Goal: Task Accomplishment & Management: Complete application form

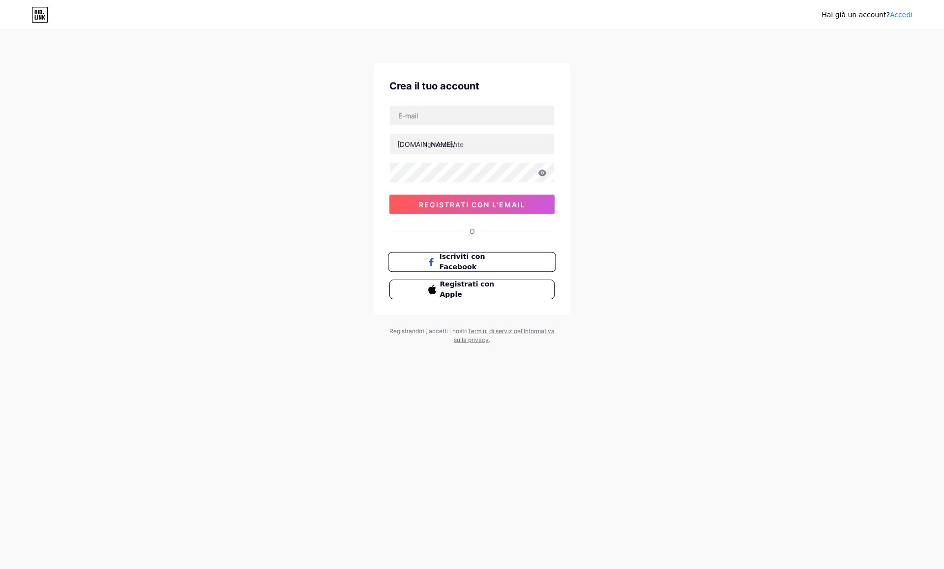
click at [483, 258] on font "Iscriviti con Facebook" at bounding box center [463, 262] width 46 height 19
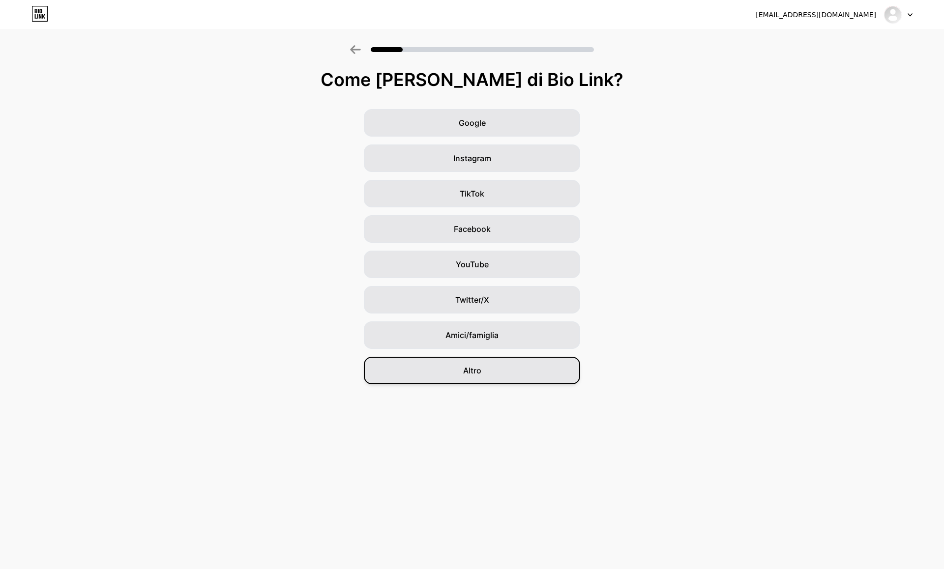
click at [474, 373] on font "Altro" at bounding box center [472, 371] width 18 height 10
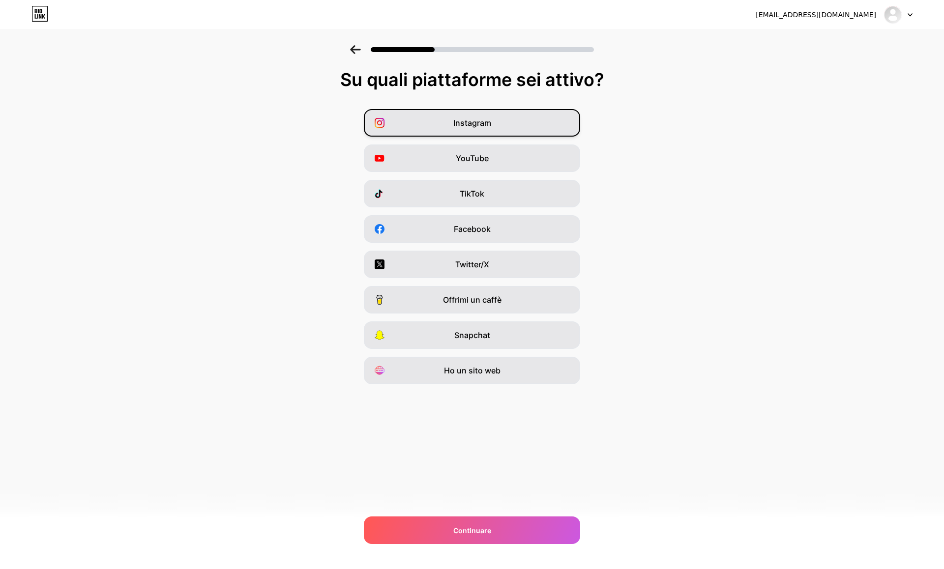
click at [480, 121] on font "Instagram" at bounding box center [472, 123] width 38 height 10
click at [478, 154] on font "YouTube" at bounding box center [472, 158] width 33 height 10
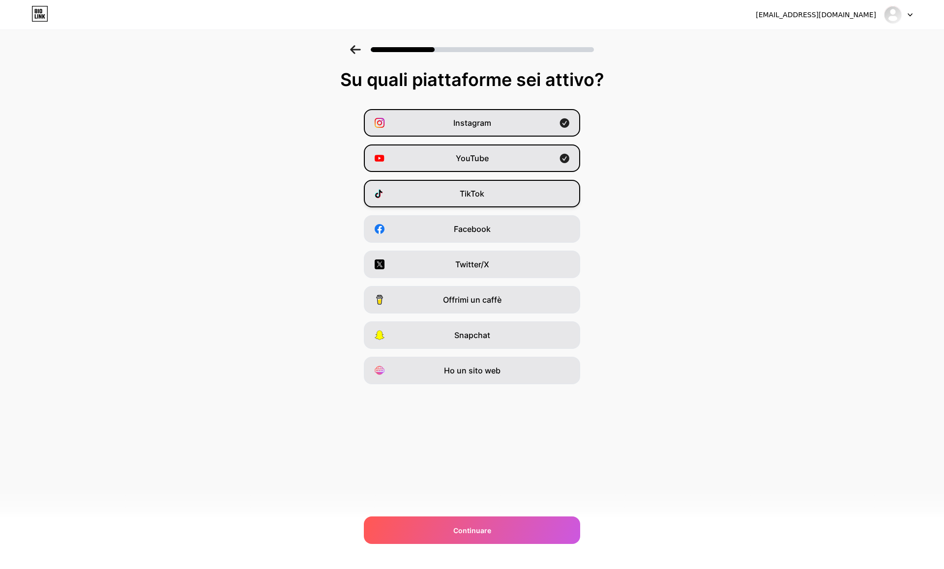
click at [476, 192] on font "TikTok" at bounding box center [472, 194] width 25 height 10
click at [474, 230] on font "Facebook" at bounding box center [472, 229] width 37 height 10
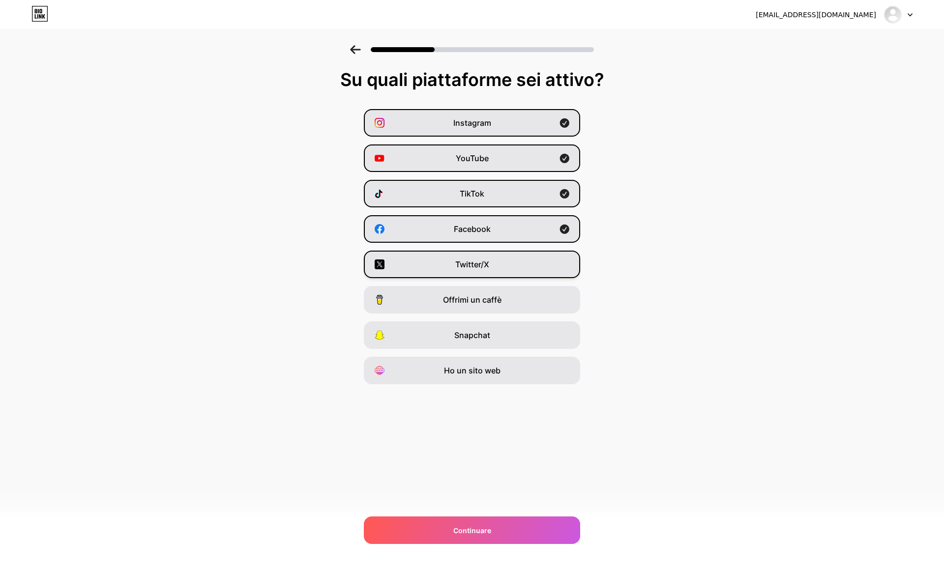
click at [471, 264] on font "Twitter/X" at bounding box center [472, 265] width 34 height 10
click at [474, 532] on font "Continuare" at bounding box center [472, 531] width 38 height 8
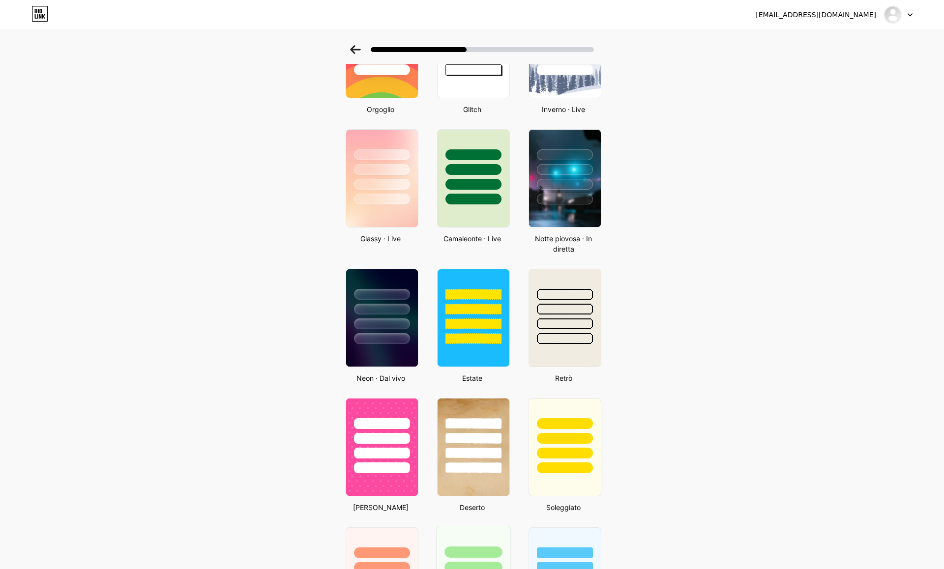
scroll to position [231, 0]
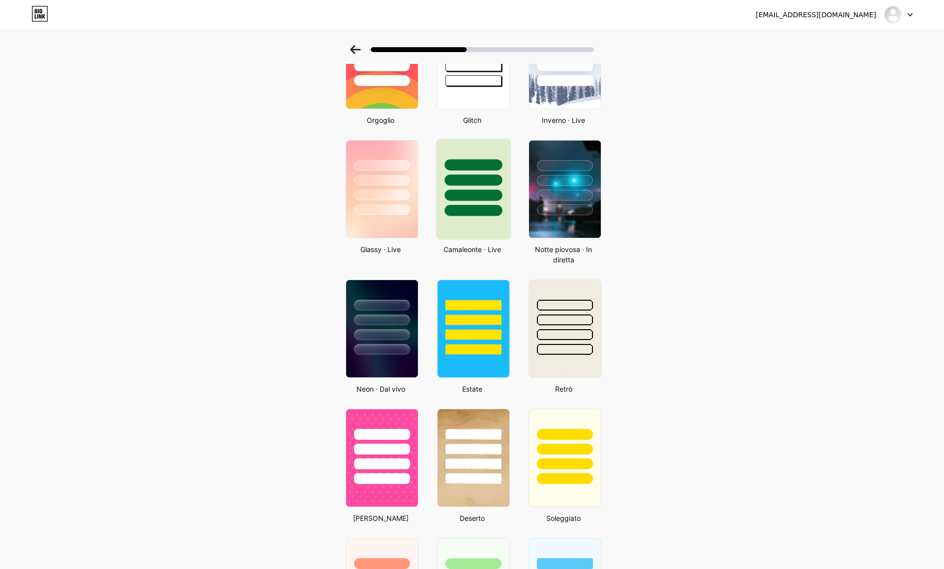
click at [475, 201] on div at bounding box center [474, 177] width 74 height 77
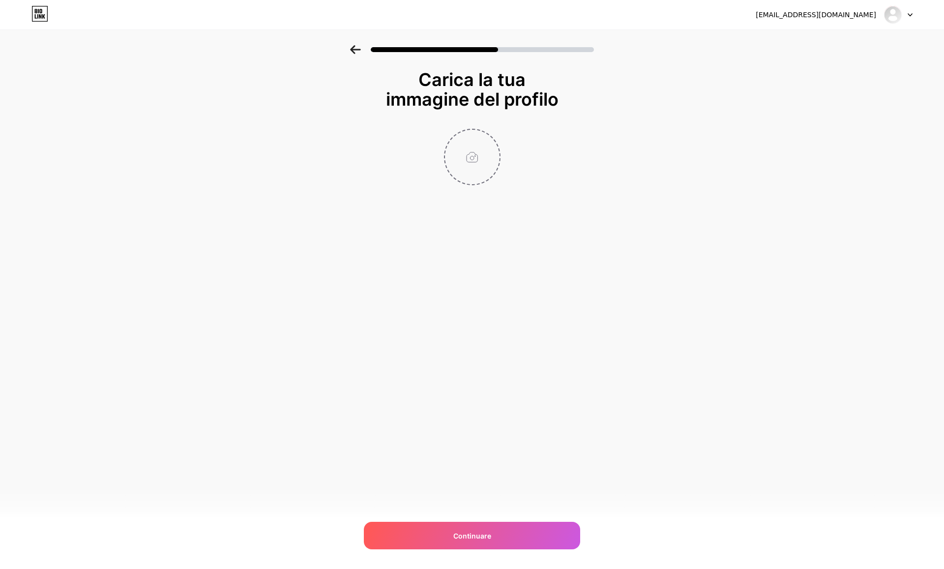
click at [475, 159] on input "file" at bounding box center [472, 157] width 55 height 55
type input "C:\fakepath\x.png"
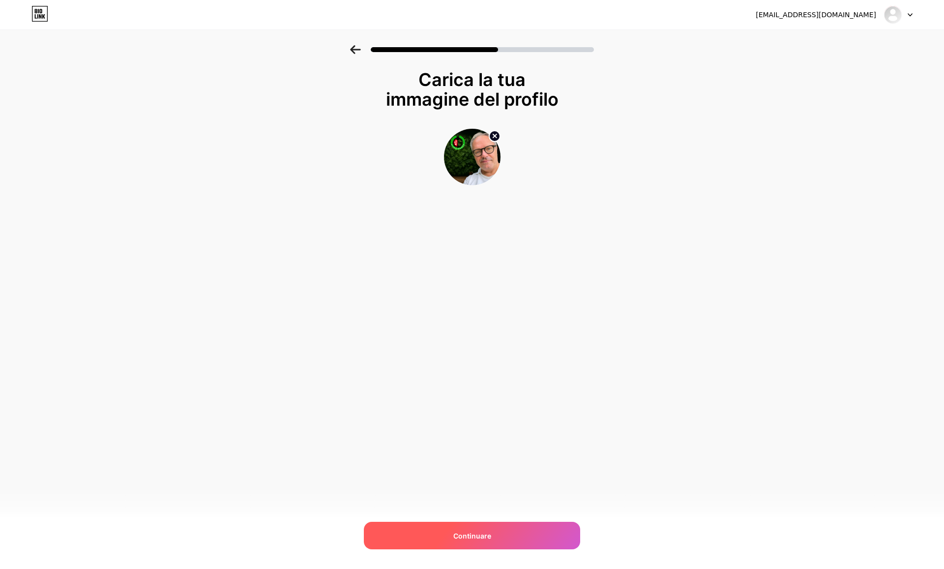
click at [492, 533] on div "Continuare" at bounding box center [472, 536] width 216 height 28
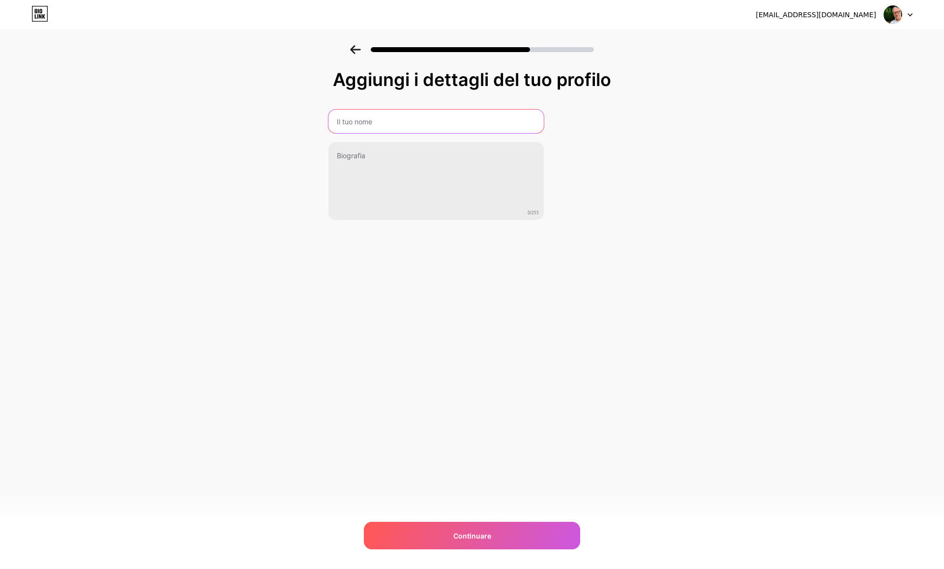
click at [373, 123] on input "text" at bounding box center [435, 122] width 215 height 24
type input "Andrea Marinelli"
click at [356, 120] on input "text" at bounding box center [435, 122] width 215 height 24
type input "[PERSON_NAME]"
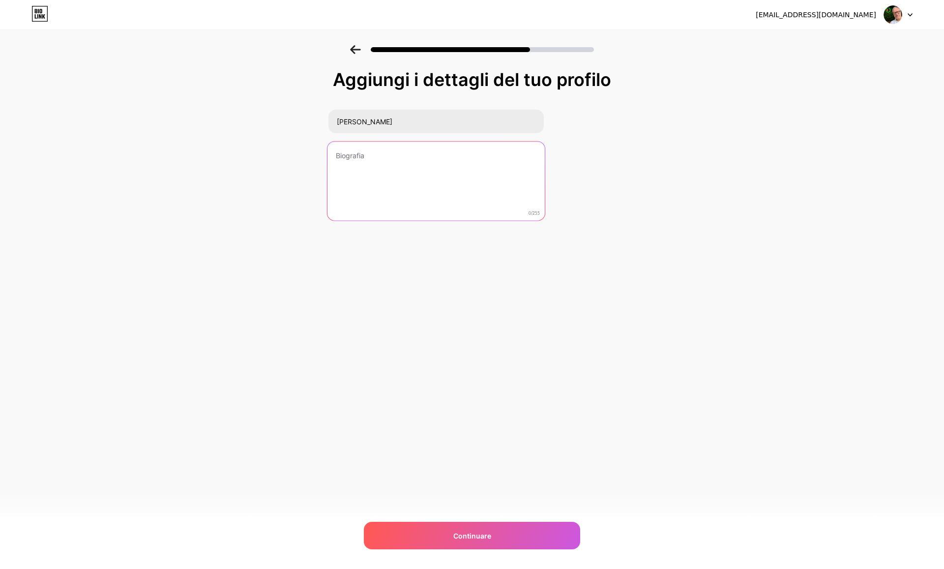
click at [349, 156] on textarea at bounding box center [435, 182] width 217 height 80
paste textarea "Ciao! Mi chiamo Andrea e sono l’autore di Giardinoweb un blog nato dalla mia pa…"
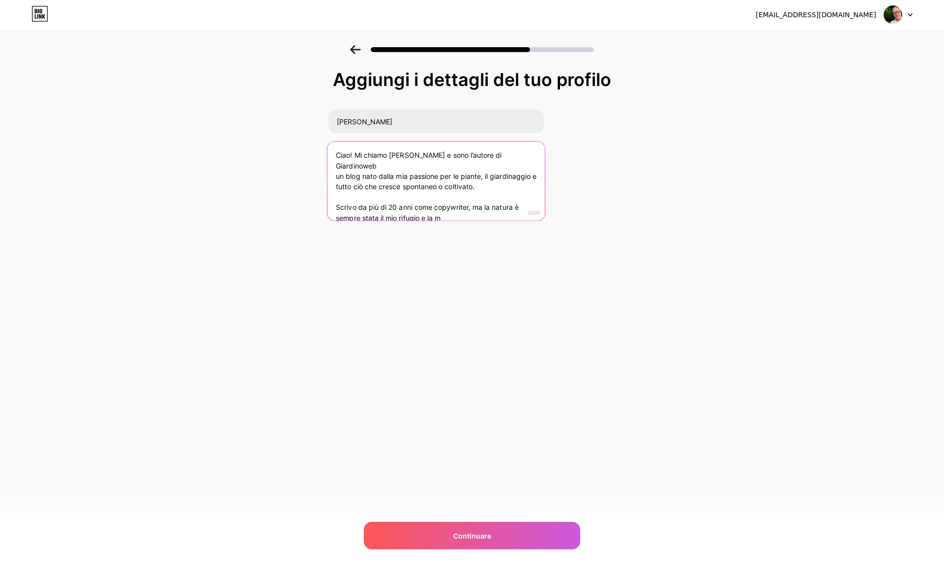
drag, startPoint x: 446, startPoint y: 210, endPoint x: 331, endPoint y: 195, distance: 115.5
click at [332, 196] on textarea "Ciao! Mi chiamo Andrea e sono l’autore di Giardinoweb un blog nato dalla mia pa…" at bounding box center [435, 182] width 217 height 80
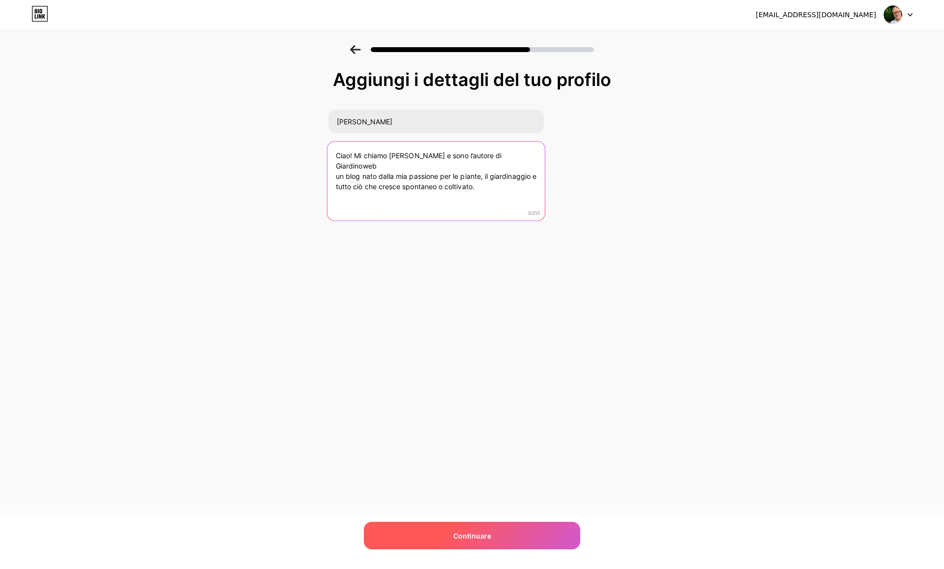
type textarea "Ciao! Mi chiamo Andrea e sono l’autore di Giardinoweb un blog nato dalla mia pa…"
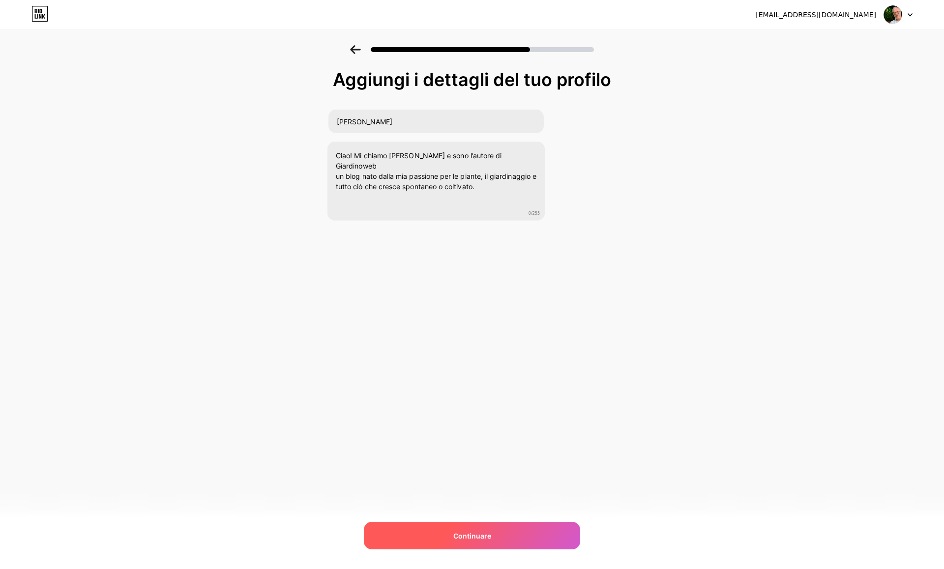
click at [466, 539] on font "Continuare" at bounding box center [472, 536] width 38 height 8
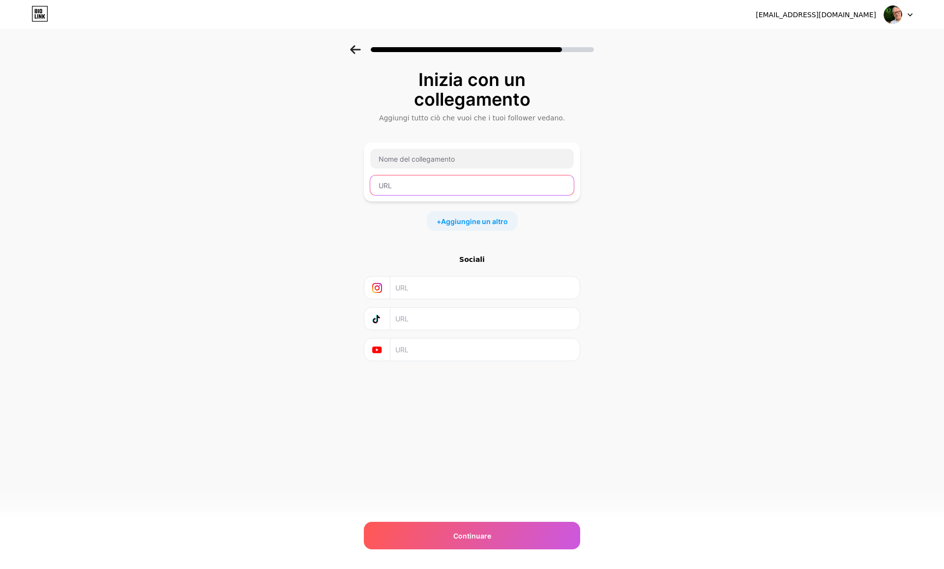
paste input "https://www.giardinoweb.org/"
type input "https://www.giardinoweb.org/"
click at [395, 159] on input "text" at bounding box center [472, 159] width 204 height 20
type input "Il mio Blog GiardinoWeb"
click at [448, 291] on input "text" at bounding box center [484, 288] width 178 height 22
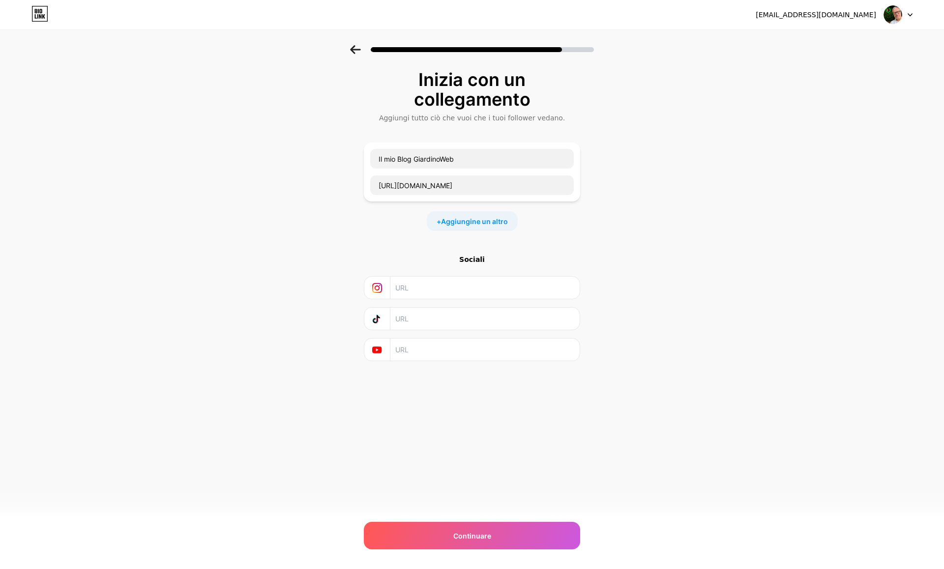
click at [403, 317] on input "text" at bounding box center [484, 319] width 178 height 22
paste input "https://www.tiktok.com/@giardinoweb"
type input "https://www.tiktok.com/@giardinoweb"
click at [414, 289] on input "text" at bounding box center [484, 288] width 178 height 22
paste input "https://www.instagram.com/giardino.web/"
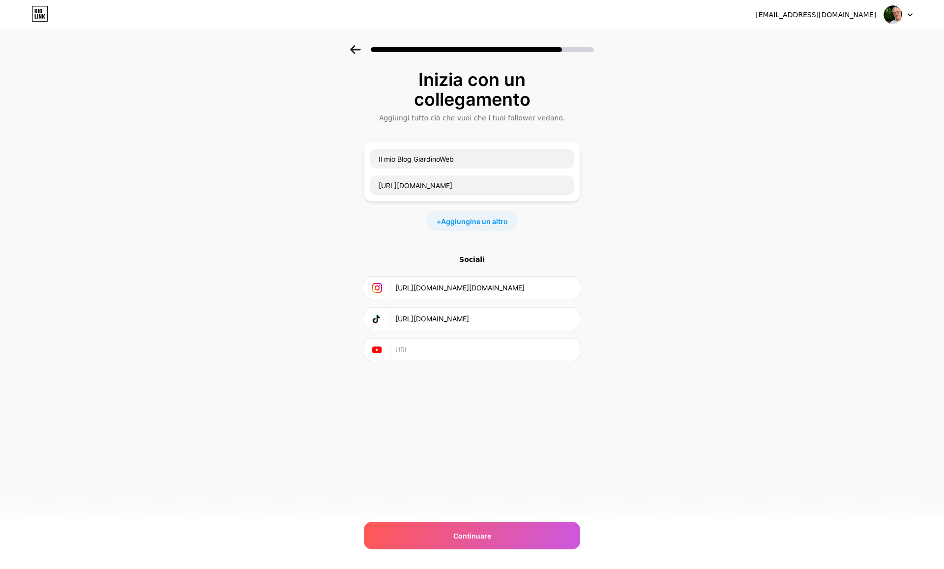
type input "https://www.instagram.com/giardino.web/"
click at [398, 350] on input "text" at bounding box center [484, 350] width 178 height 22
paste input "https://www.youtube.com/@Giardinoweb-"
type input "https://www.youtube.com/@Giardinoweb-"
click at [469, 537] on font "Continuare" at bounding box center [472, 536] width 38 height 8
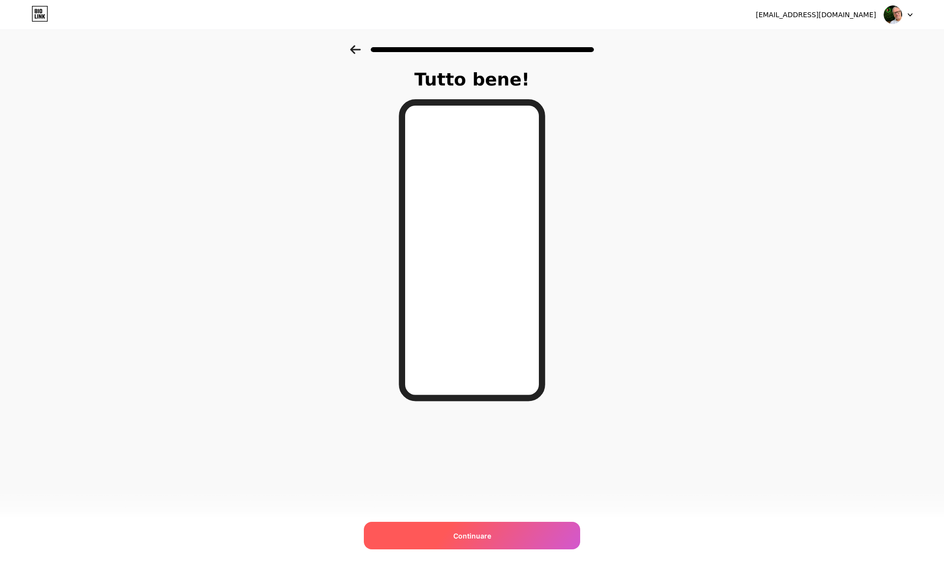
click at [465, 536] on font "Continuare" at bounding box center [472, 536] width 38 height 8
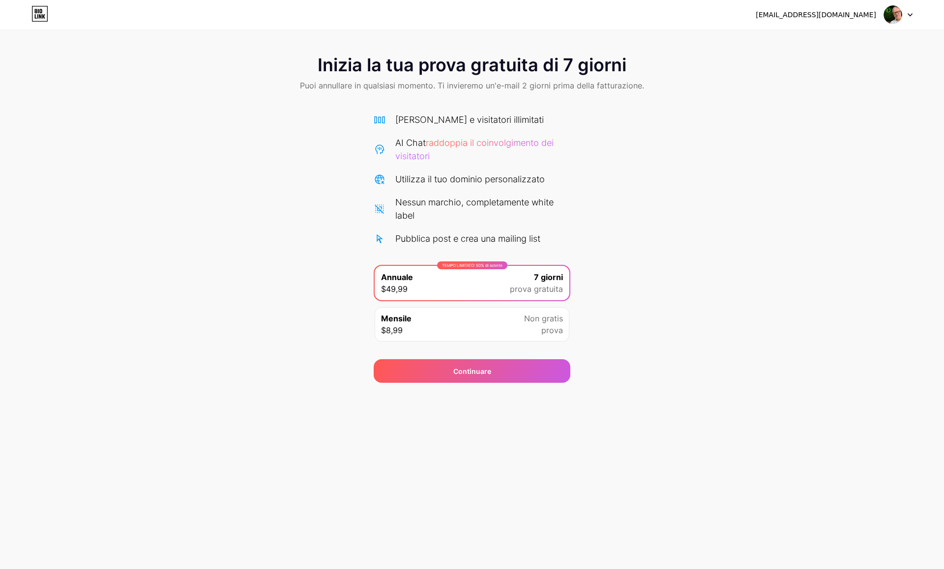
click at [353, 337] on div "Inizia la tua prova gratuita di 7 giorni Puoi annullare in qualsiasi momento. T…" at bounding box center [472, 214] width 944 height 338
click at [532, 319] on font "Non gratis" at bounding box center [543, 319] width 39 height 10
